Goal: Task Accomplishment & Management: Manage account settings

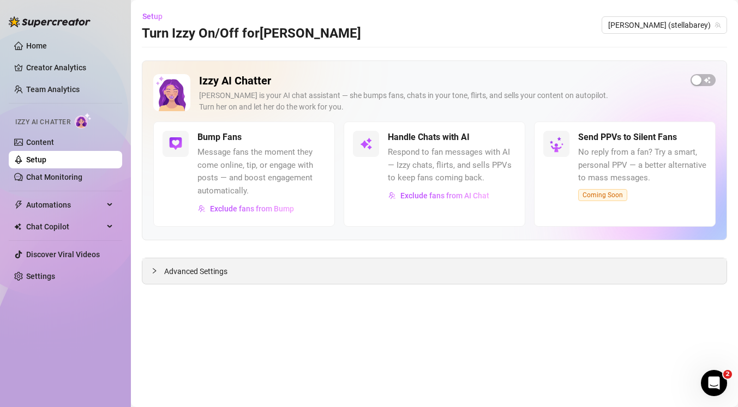
click at [189, 262] on div "Advanced Settings" at bounding box center [434, 272] width 584 height 26
click at [185, 269] on span "Advanced Settings" at bounding box center [195, 272] width 63 height 12
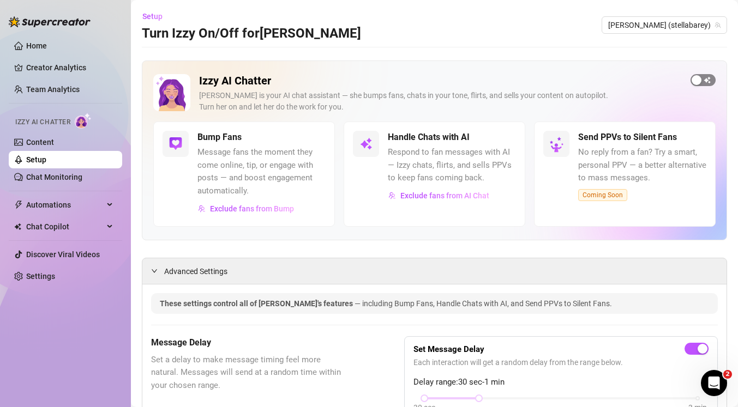
click at [703, 82] on span "button" at bounding box center [703, 80] width 25 height 12
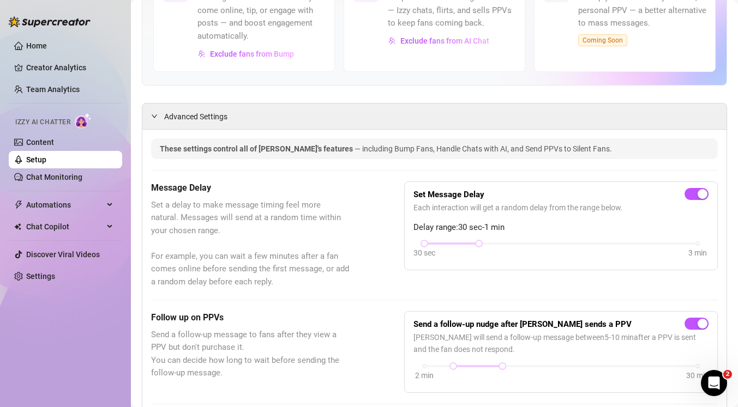
scroll to position [153, 0]
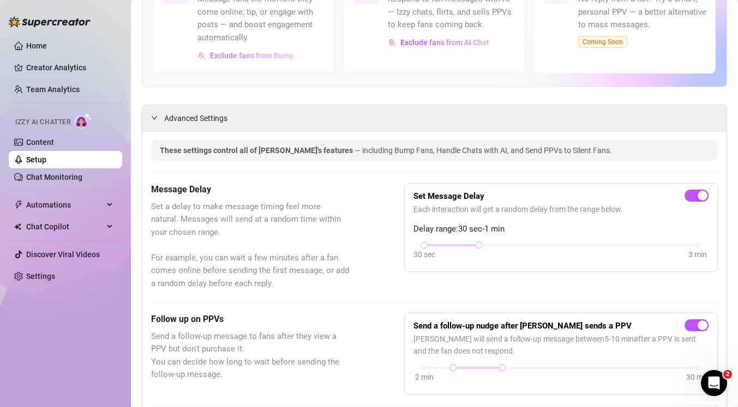
click at [271, 53] on span "Exclude fans from Bump" at bounding box center [252, 55] width 84 height 9
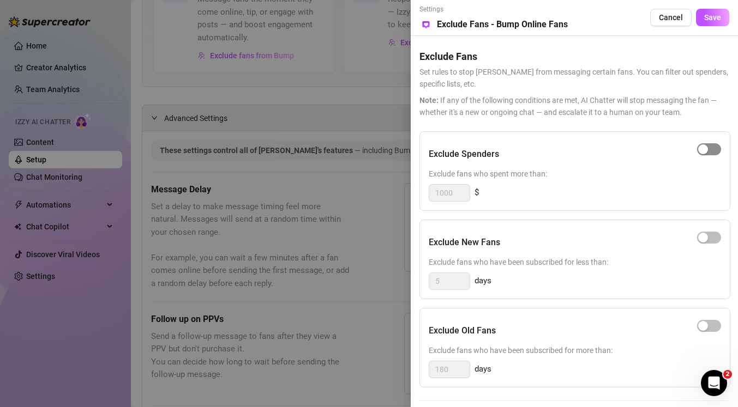
click at [705, 152] on div "button" at bounding box center [703, 150] width 10 height 10
click at [442, 194] on input "1000" at bounding box center [449, 193] width 40 height 16
click at [477, 194] on span "$" at bounding box center [477, 193] width 4 height 13
drag, startPoint x: 455, startPoint y: 192, endPoint x: 410, endPoint y: 192, distance: 44.7
click at [411, 192] on div "Settings Preview Exclude Fans - Bump Online Fans Cancel Save Exclude Fans Set r…" at bounding box center [574, 203] width 327 height 407
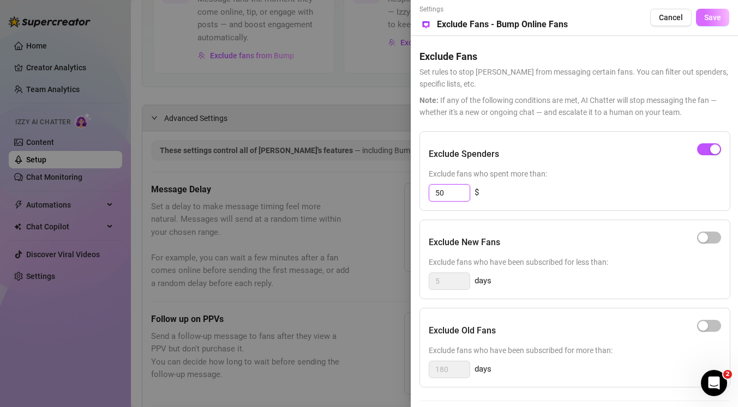
type input "50"
click at [710, 19] on span "Save" at bounding box center [712, 17] width 17 height 9
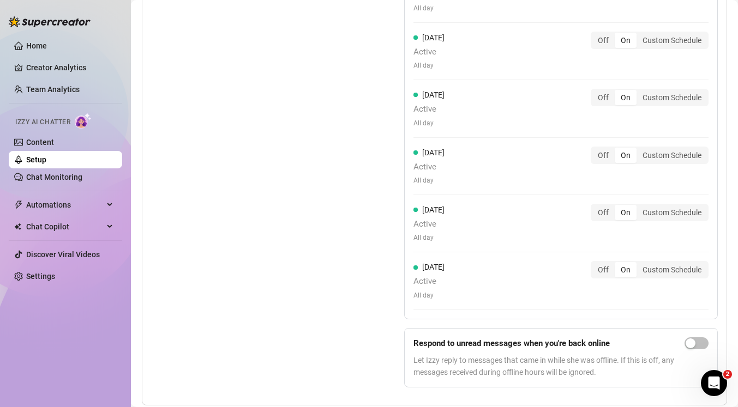
scroll to position [937, 0]
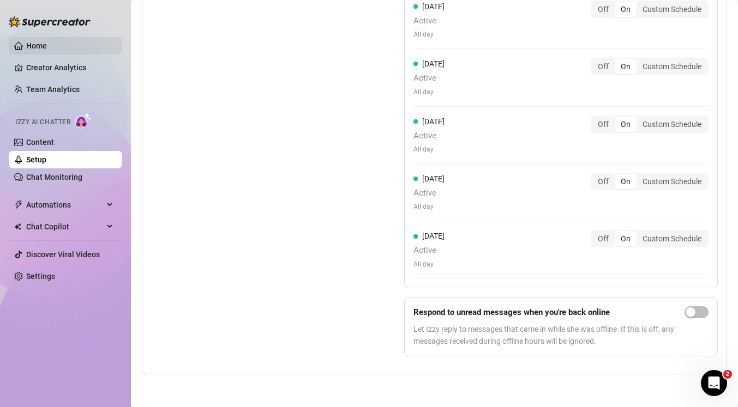
click at [37, 42] on link "Home" at bounding box center [36, 45] width 21 height 9
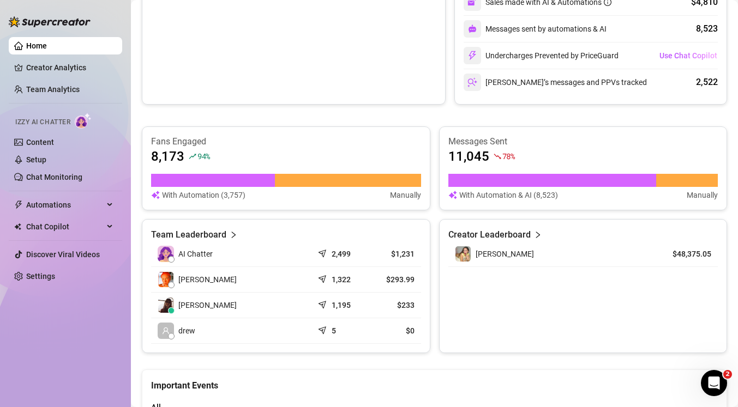
scroll to position [330, 0]
